Goal: Task Accomplishment & Management: Complete application form

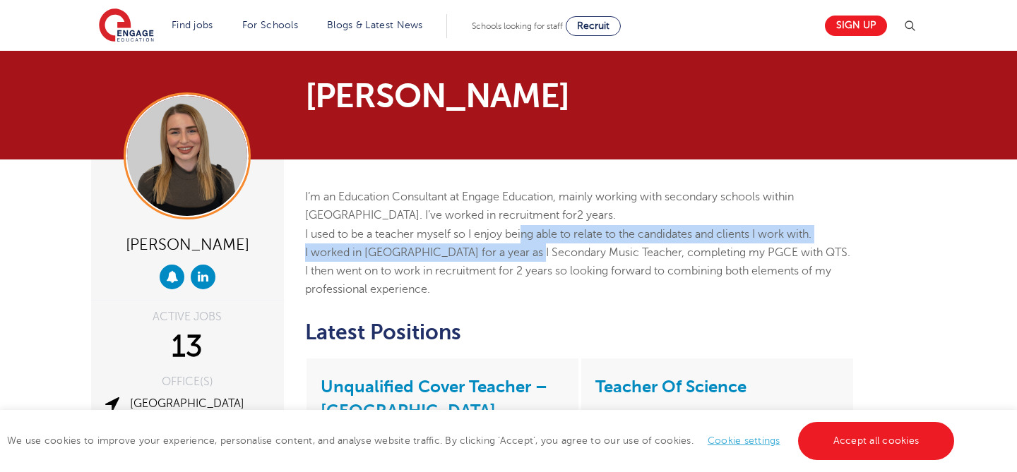
drag, startPoint x: 525, startPoint y: 229, endPoint x: 533, endPoint y: 257, distance: 28.8
click at [533, 257] on div "I’m an Education Consultant at Engage Education, mainly working with secondary …" at bounding box center [580, 244] width 550 height 112
click at [533, 257] on span "I worked in Manchester for a year as I Secondary Music Teacher, completing my P…" at bounding box center [577, 271] width 545 height 50
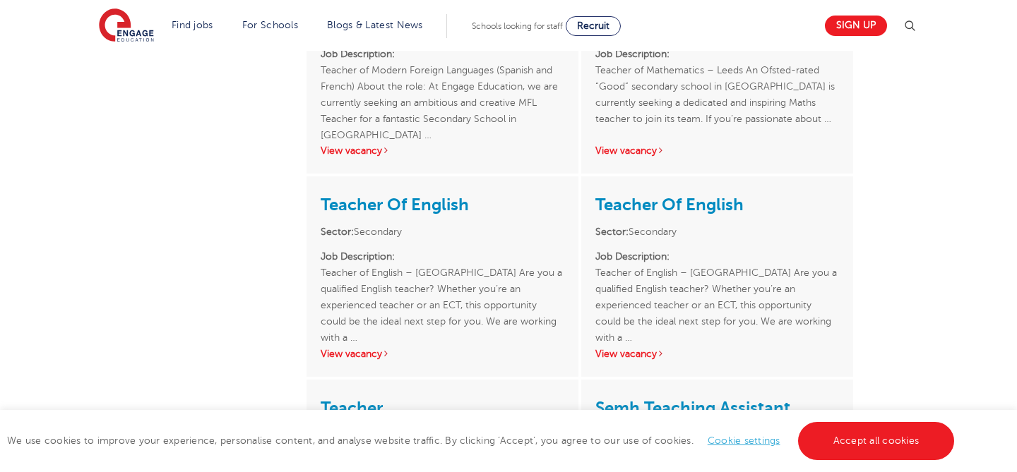
scroll to position [688, 0]
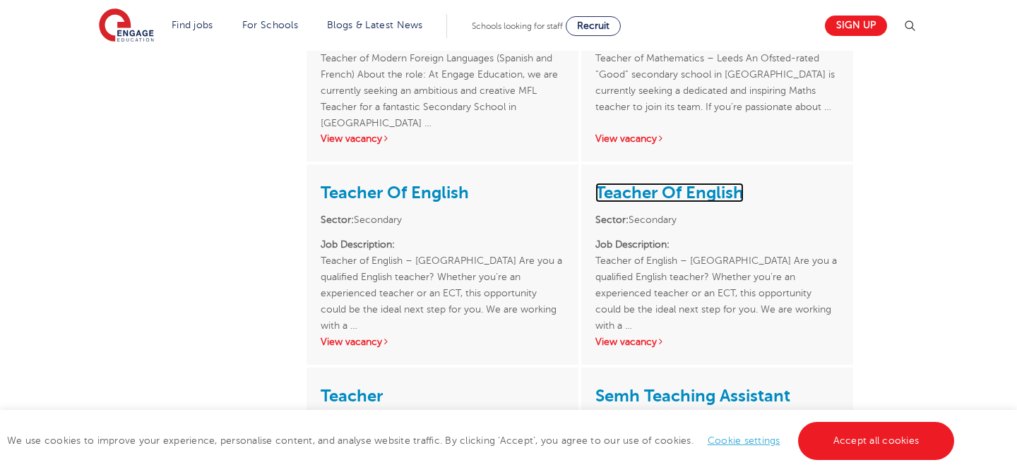
click at [674, 197] on link "Teacher Of English" at bounding box center [669, 193] width 148 height 20
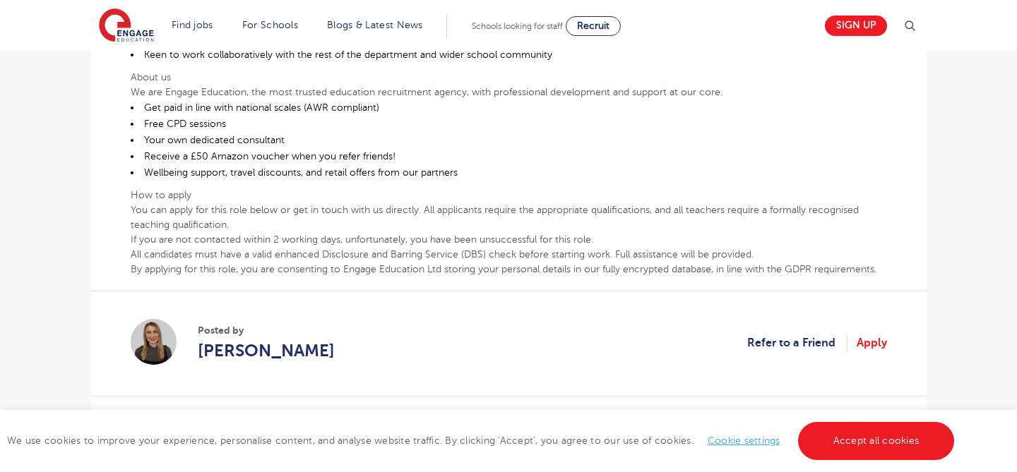
scroll to position [309, 0]
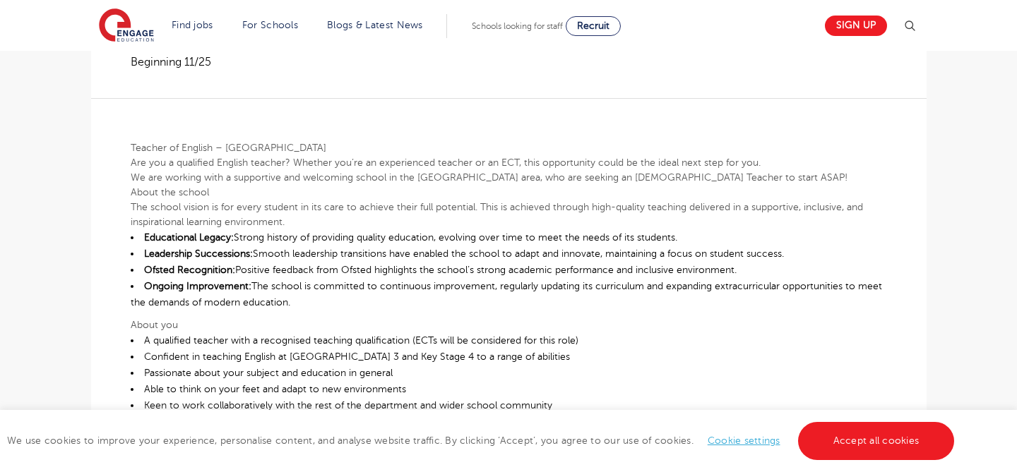
drag, startPoint x: 363, startPoint y: 160, endPoint x: 366, endPoint y: 197, distance: 36.8
click at [366, 197] on div "Teacher of English – [GEOGRAPHIC_DATA] Are you a qualified English teacher? Whe…" at bounding box center [509, 363] width 756 height 530
click at [366, 197] on p "About the school" at bounding box center [509, 192] width 756 height 15
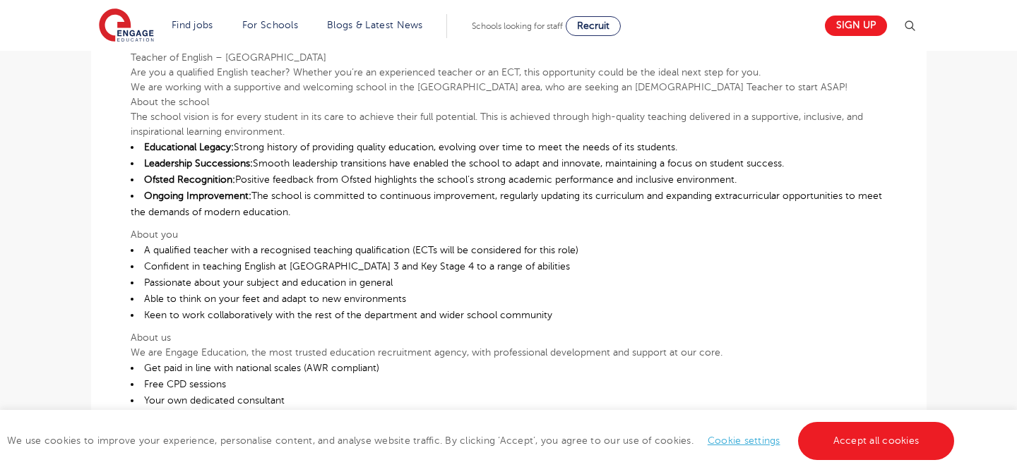
scroll to position [416, 0]
